Goal: Understand site structure: Understand site structure

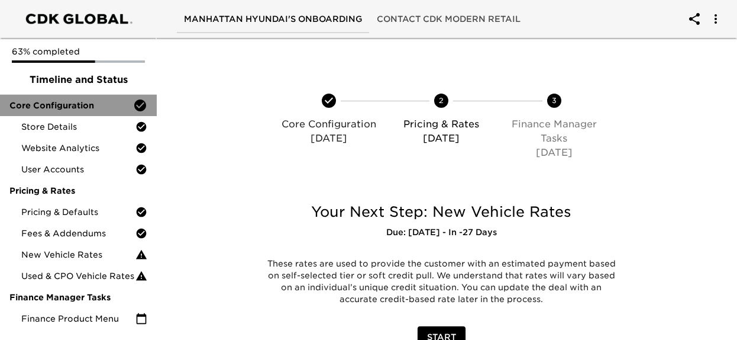
click at [92, 108] on span "Core Configuration" at bounding box center [71, 105] width 124 height 12
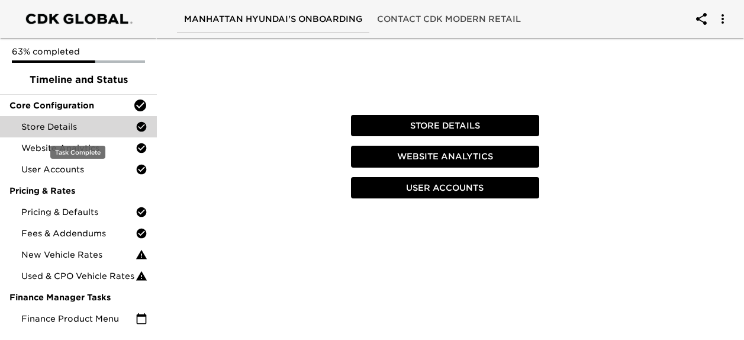
click at [87, 123] on span "Store Details" at bounding box center [78, 127] width 114 height 12
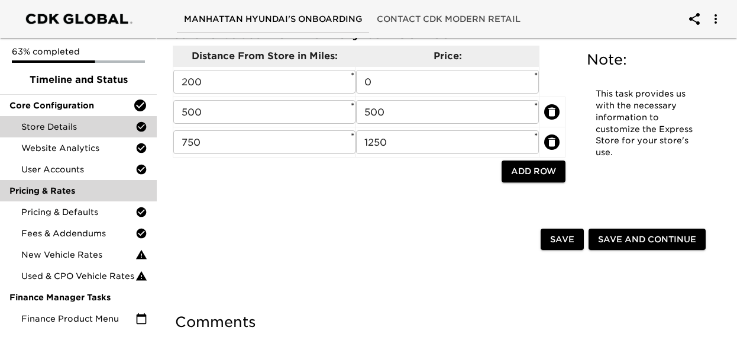
scroll to position [3026, 0]
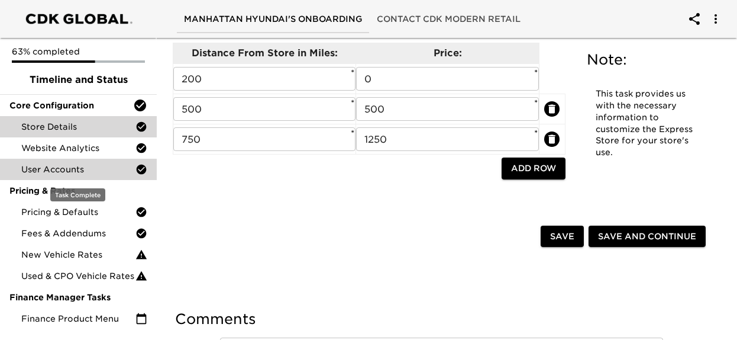
click at [91, 166] on span "User Accounts" at bounding box center [78, 169] width 114 height 12
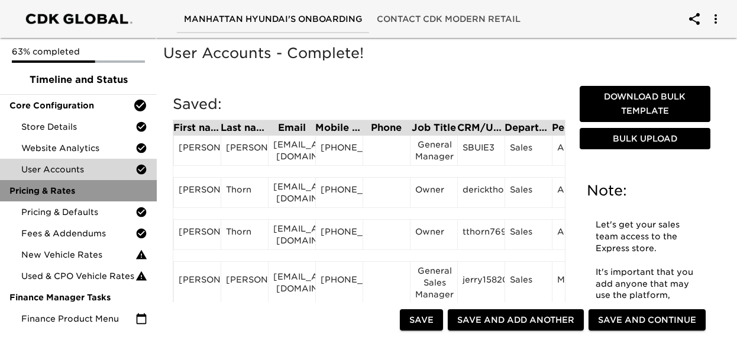
click at [88, 192] on span "Pricing & Rates" at bounding box center [78, 191] width 138 height 12
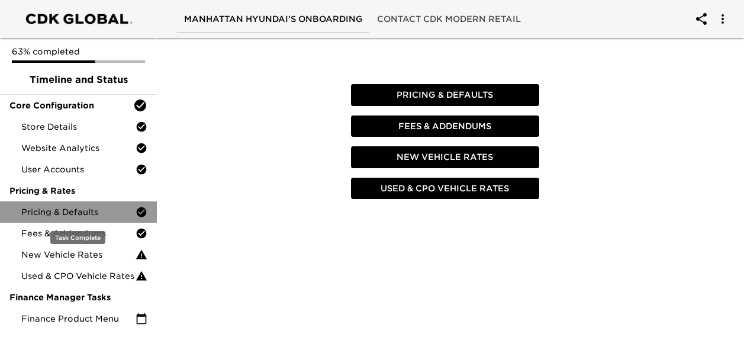
click at [87, 207] on span "Pricing & Defaults" at bounding box center [78, 212] width 114 height 12
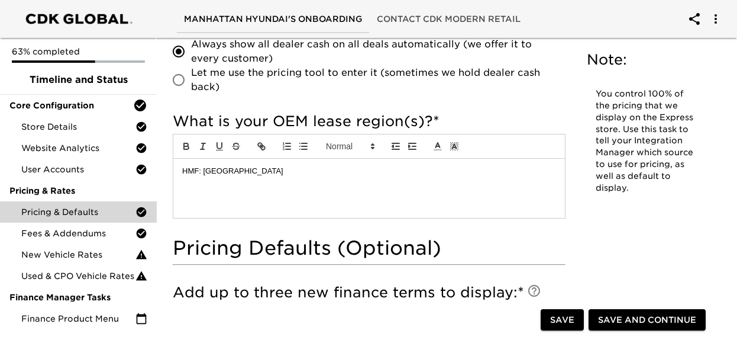
scroll to position [634, 0]
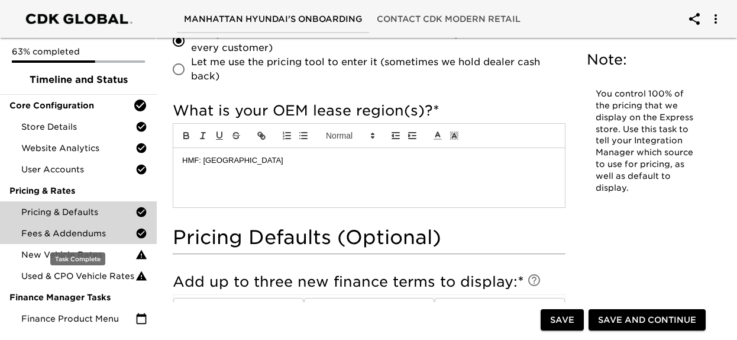
click at [105, 235] on span "Fees & Addendums" at bounding box center [78, 233] width 114 height 12
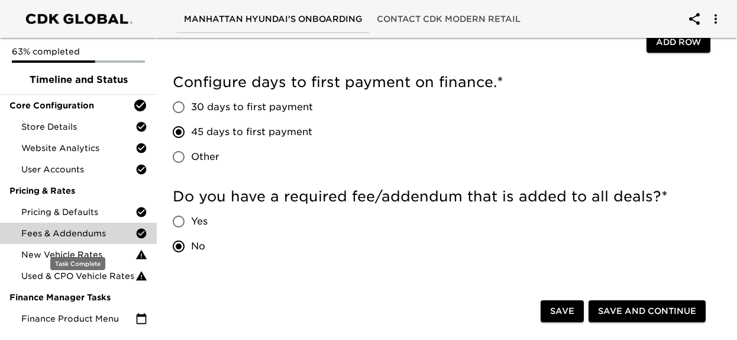
scroll to position [169, 0]
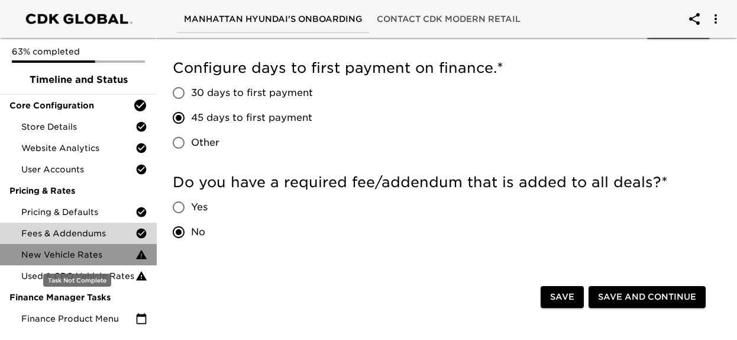
click at [102, 255] on span "New Vehicle Rates" at bounding box center [78, 255] width 114 height 12
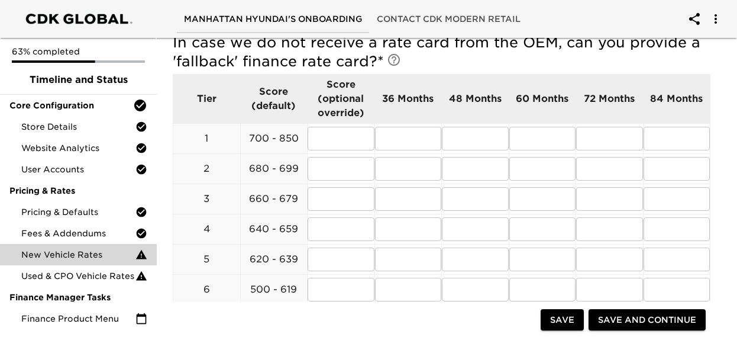
scroll to position [537, 0]
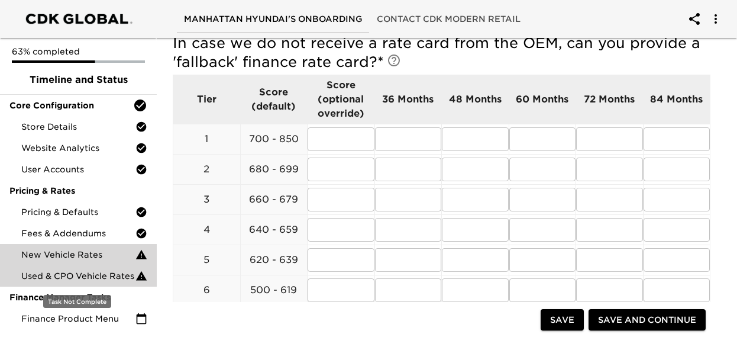
click at [114, 278] on span "Used & CPO Vehicle Rates" at bounding box center [78, 276] width 114 height 12
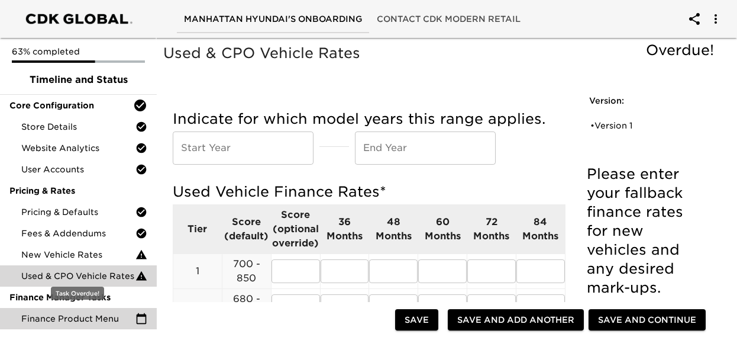
click at [91, 321] on span "Finance Product Menu" at bounding box center [78, 318] width 114 height 12
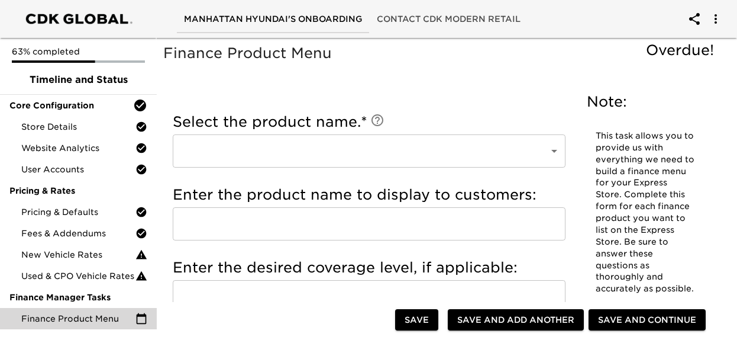
scroll to position [23, 0]
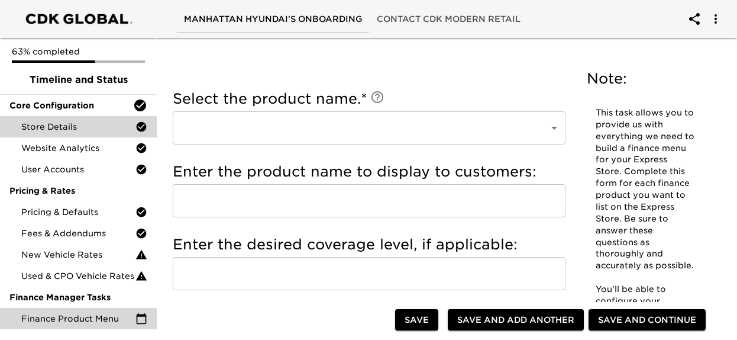
click at [63, 134] on div "Store Details" at bounding box center [78, 126] width 157 height 21
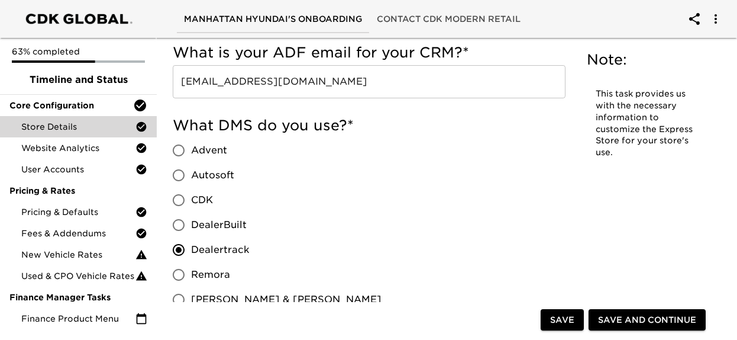
scroll to position [960, 0]
